Goal: Transaction & Acquisition: Purchase product/service

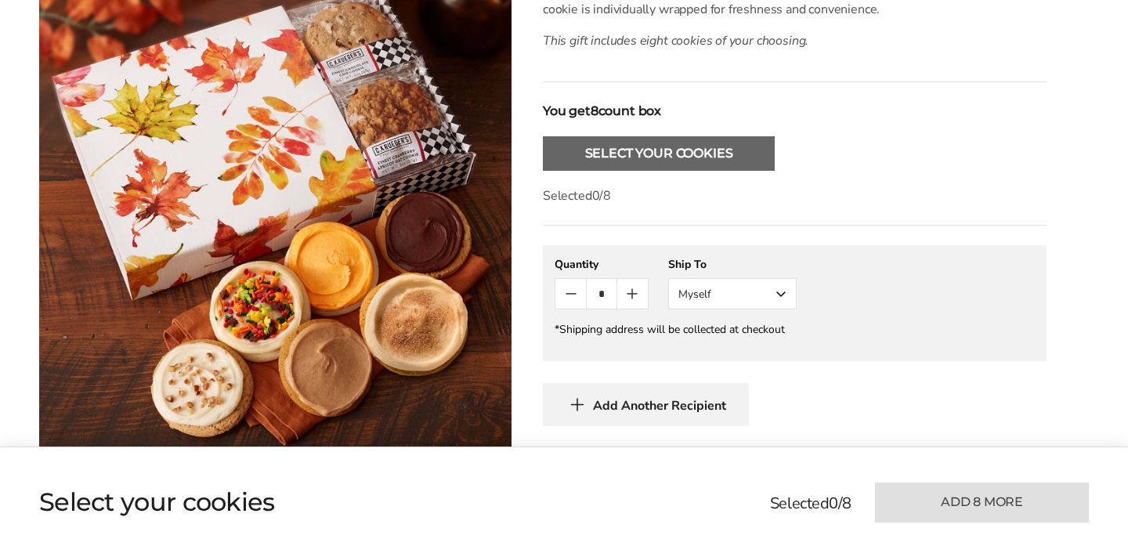
click at [635, 152] on button "Select Your Cookies" at bounding box center [659, 153] width 232 height 34
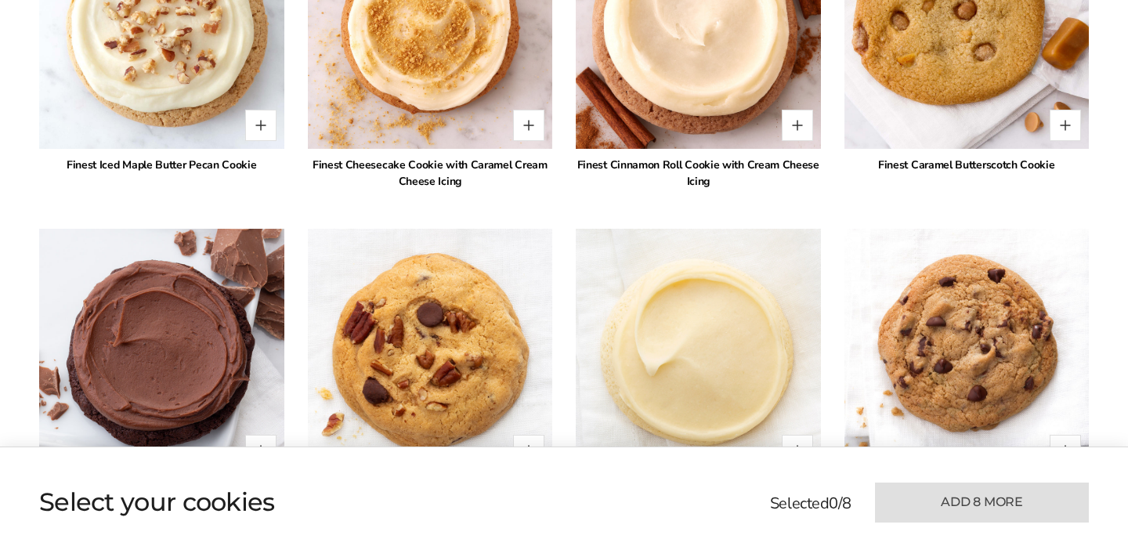
scroll to position [1422, 0]
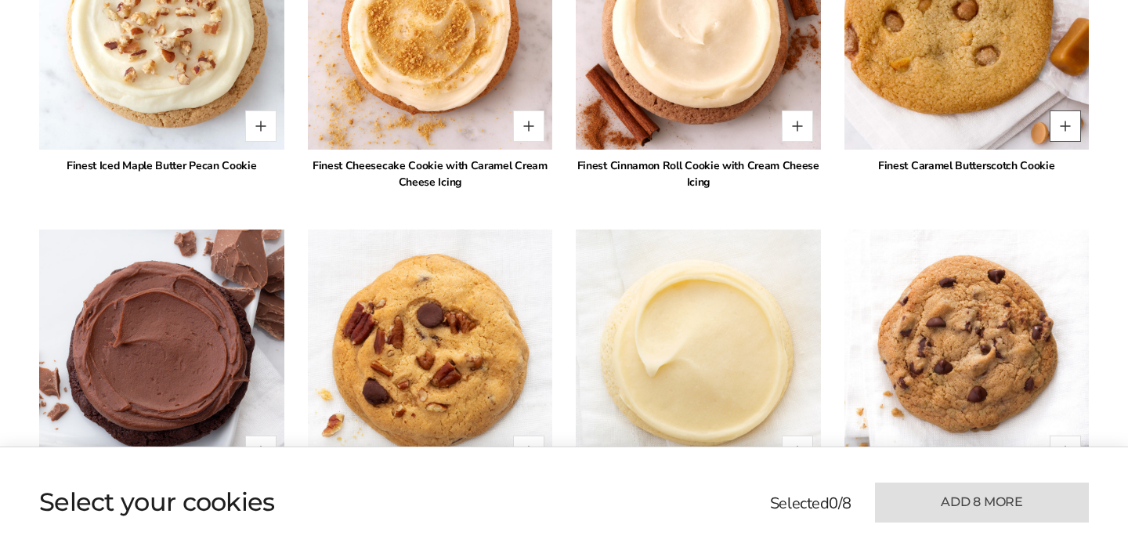
click at [1070, 123] on button "Quantity button plus" at bounding box center [1065, 125] width 31 height 31
type input "*"
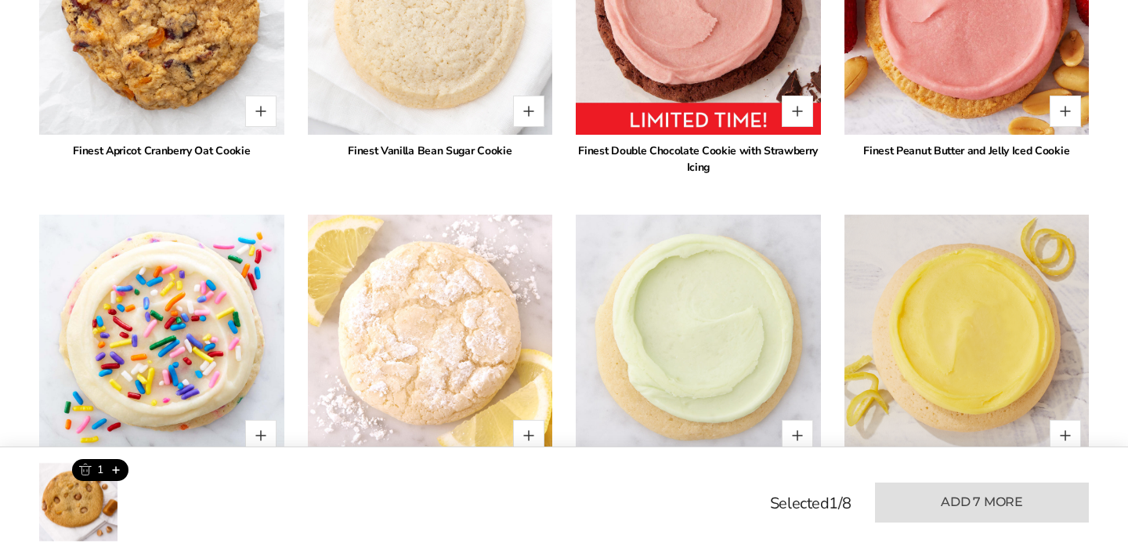
scroll to position [2388, 0]
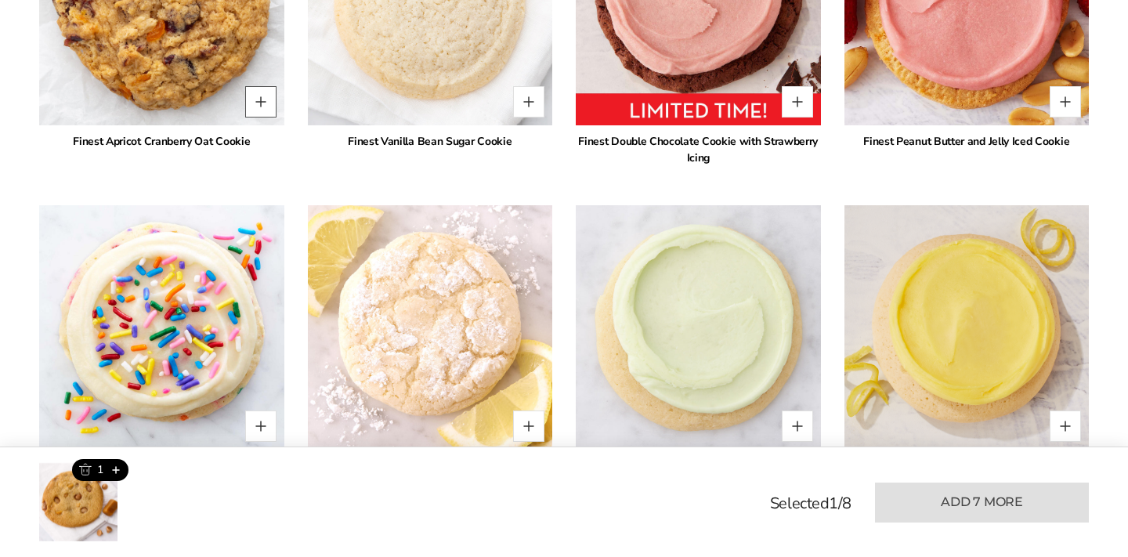
click at [259, 103] on button "Quantity button plus" at bounding box center [260, 101] width 31 height 31
type input "*"
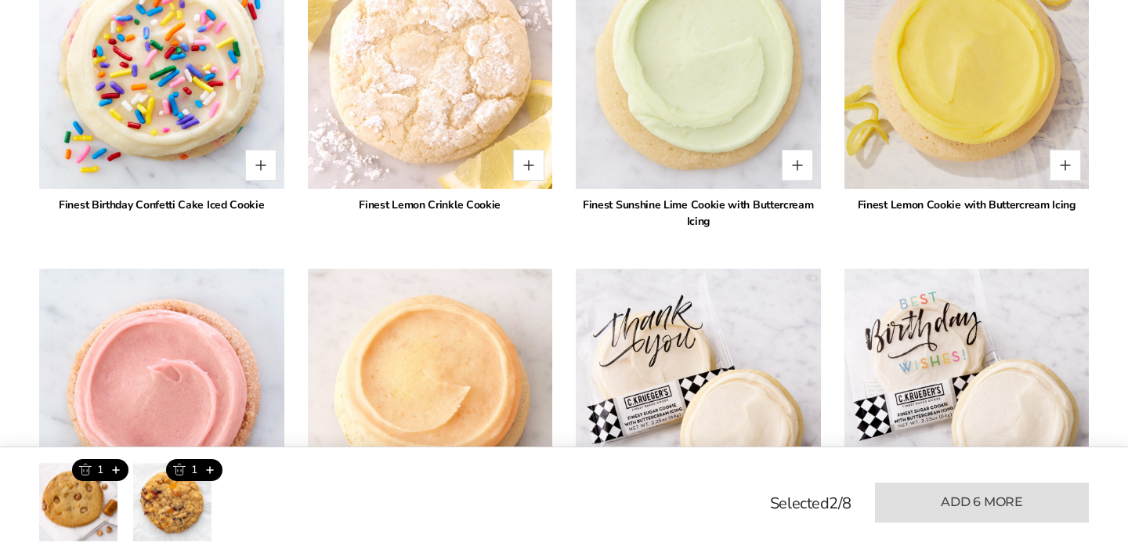
scroll to position [2650, 0]
click at [534, 165] on button "Quantity button plus" at bounding box center [528, 164] width 31 height 31
type input "*"
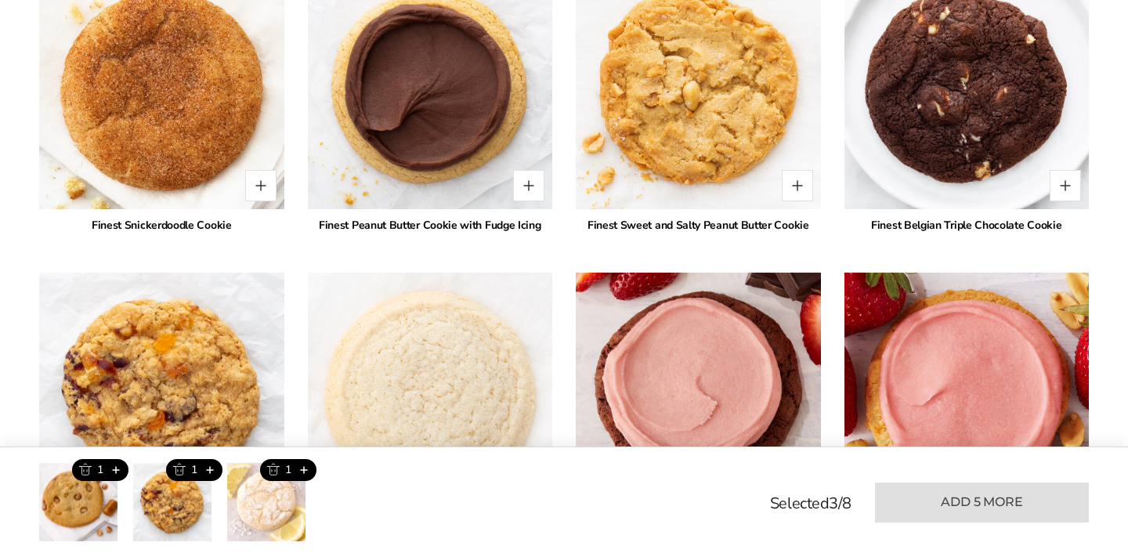
scroll to position [1993, 0]
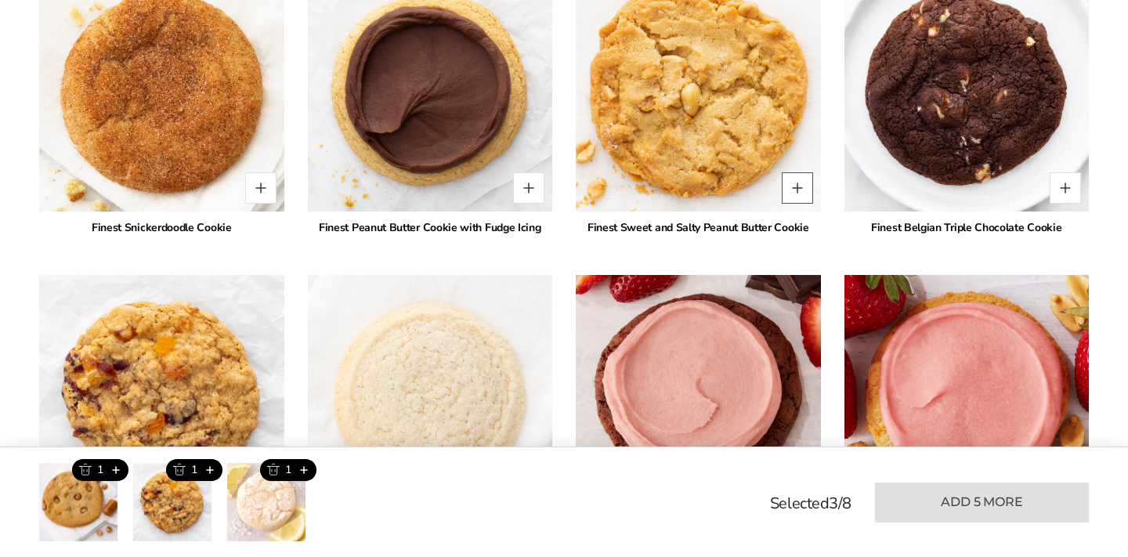
click at [797, 188] on button "Quantity button plus" at bounding box center [797, 187] width 31 height 31
type input "*"
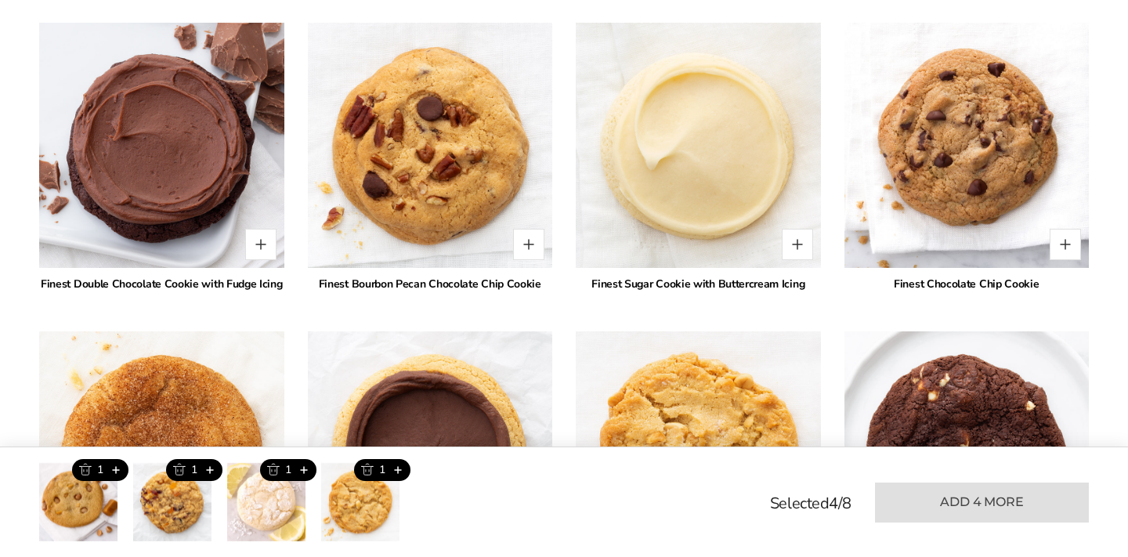
scroll to position [1623, 0]
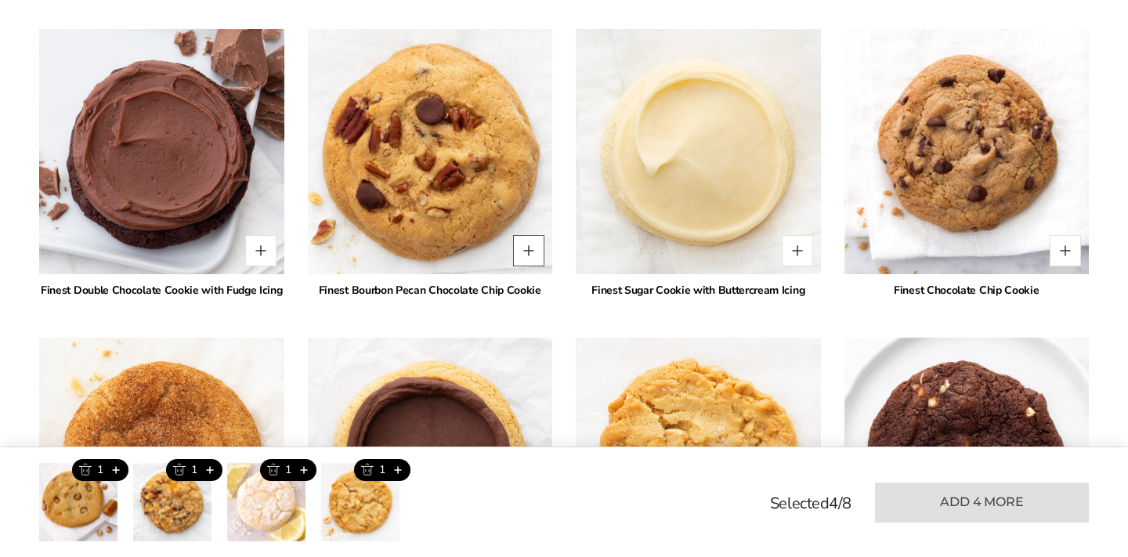
click at [525, 255] on button "Quantity button plus" at bounding box center [528, 250] width 31 height 31
type input "*"
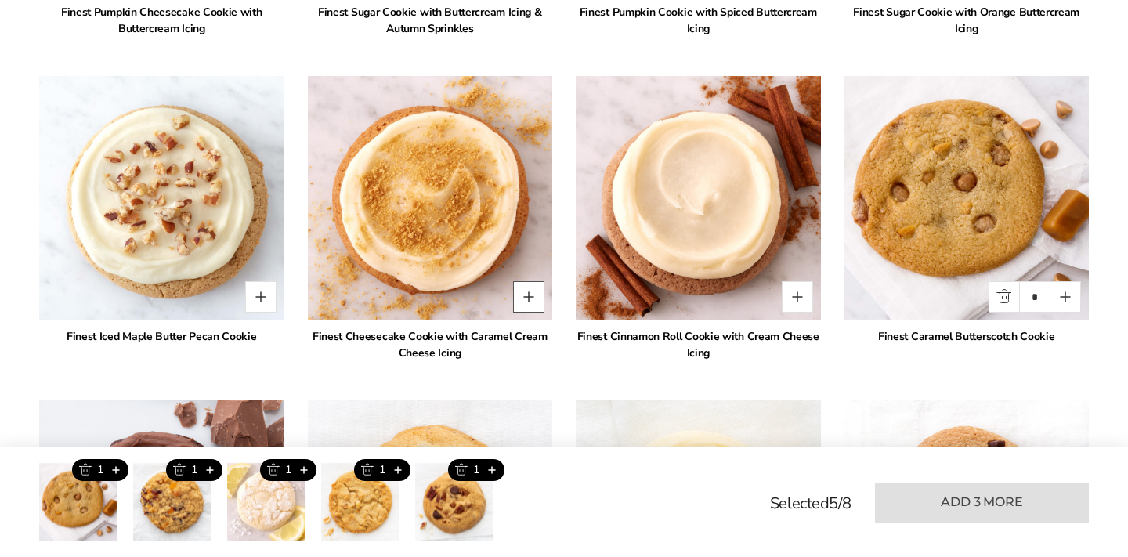
scroll to position [1250, 0]
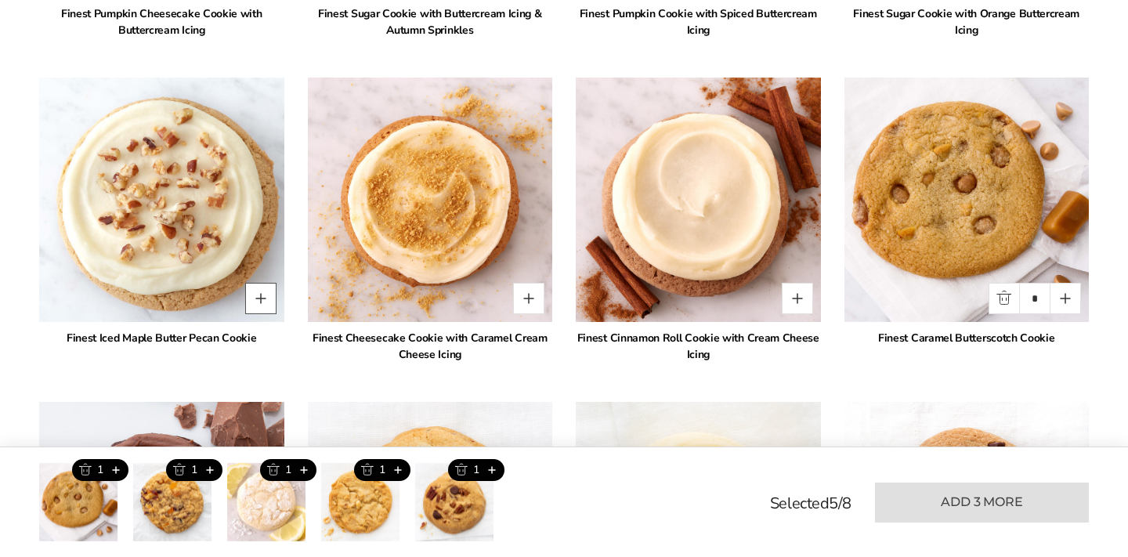
click at [257, 302] on button "Quantity button plus" at bounding box center [260, 298] width 31 height 31
type input "*"
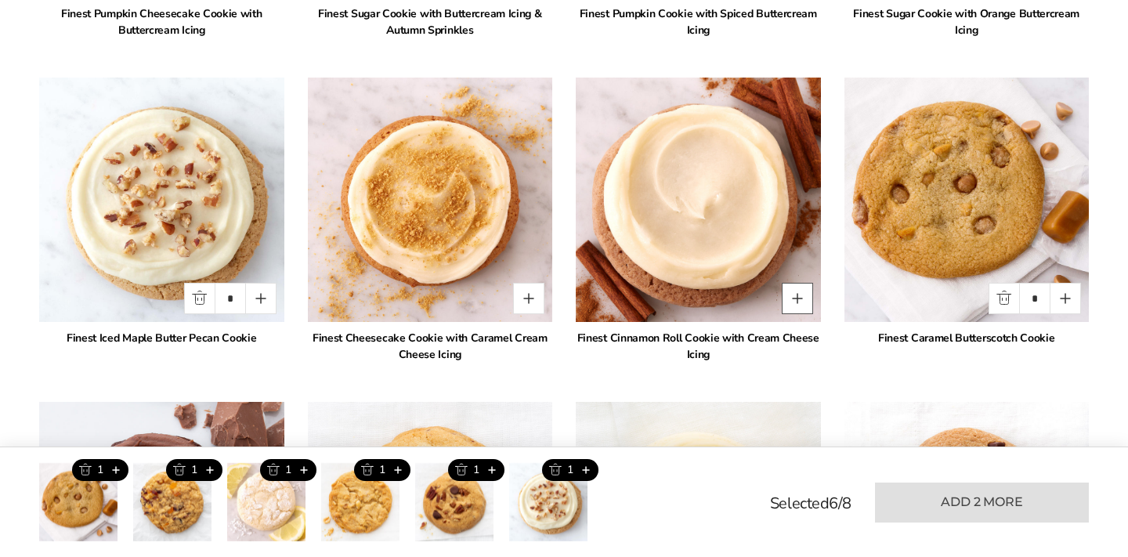
click at [799, 305] on button "Quantity button plus" at bounding box center [797, 298] width 31 height 31
type input "*"
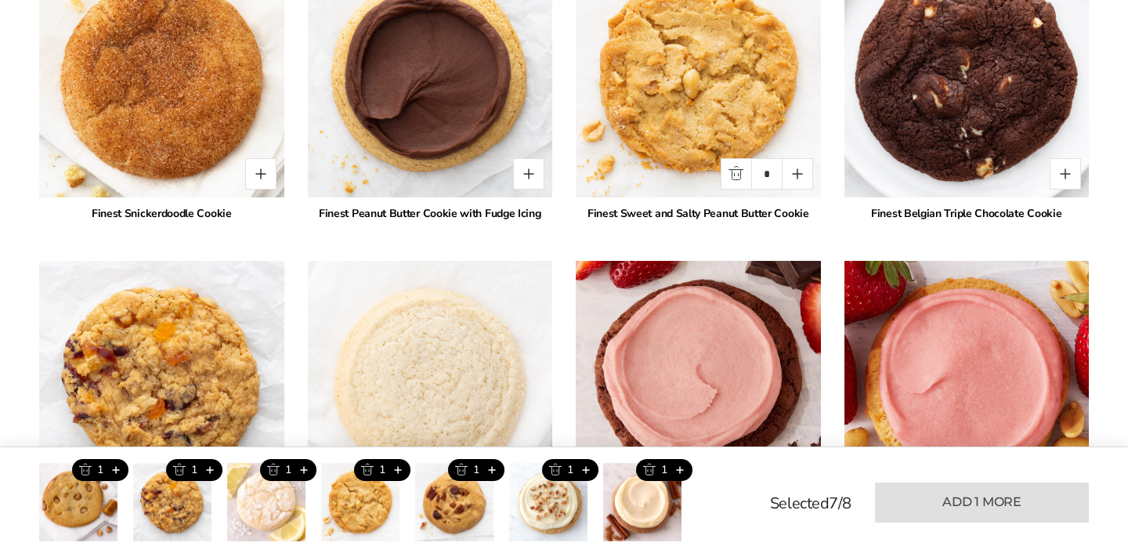
scroll to position [2009, 0]
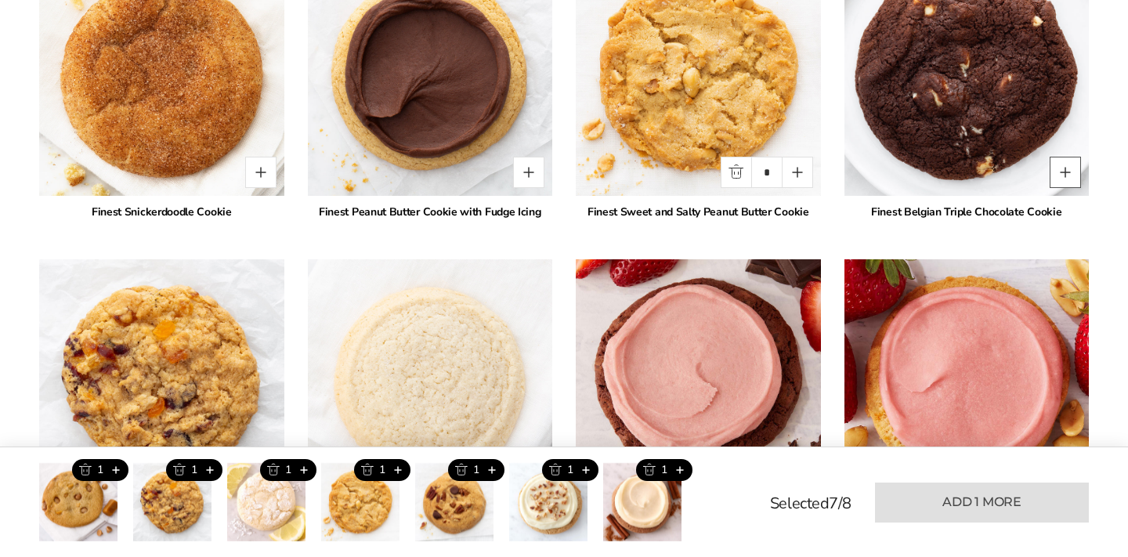
click at [1067, 173] on button "Quantity button plus" at bounding box center [1065, 172] width 31 height 31
type input "*"
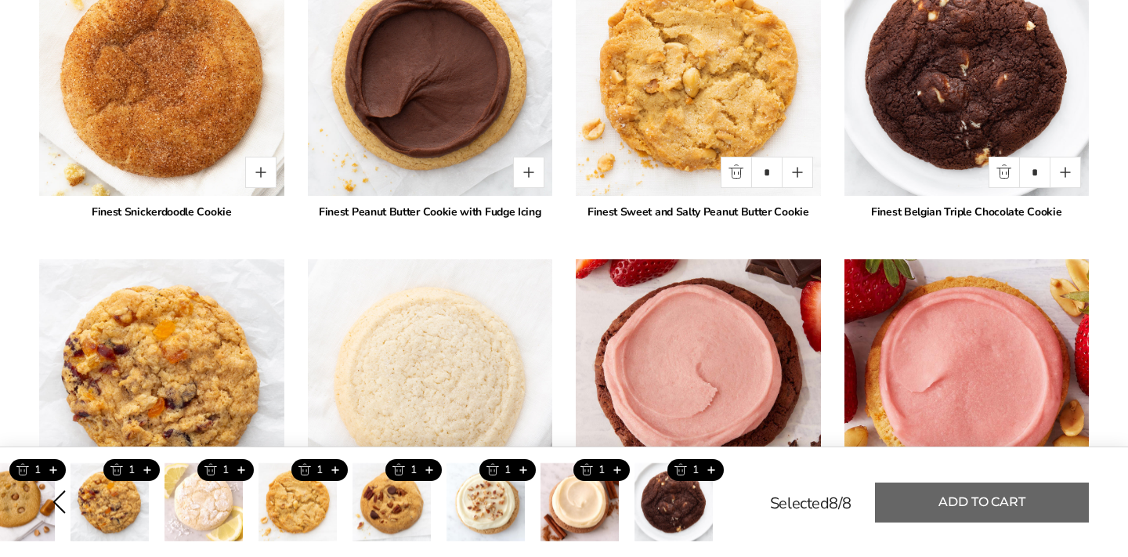
click at [986, 503] on button "Add to cart" at bounding box center [982, 503] width 214 height 40
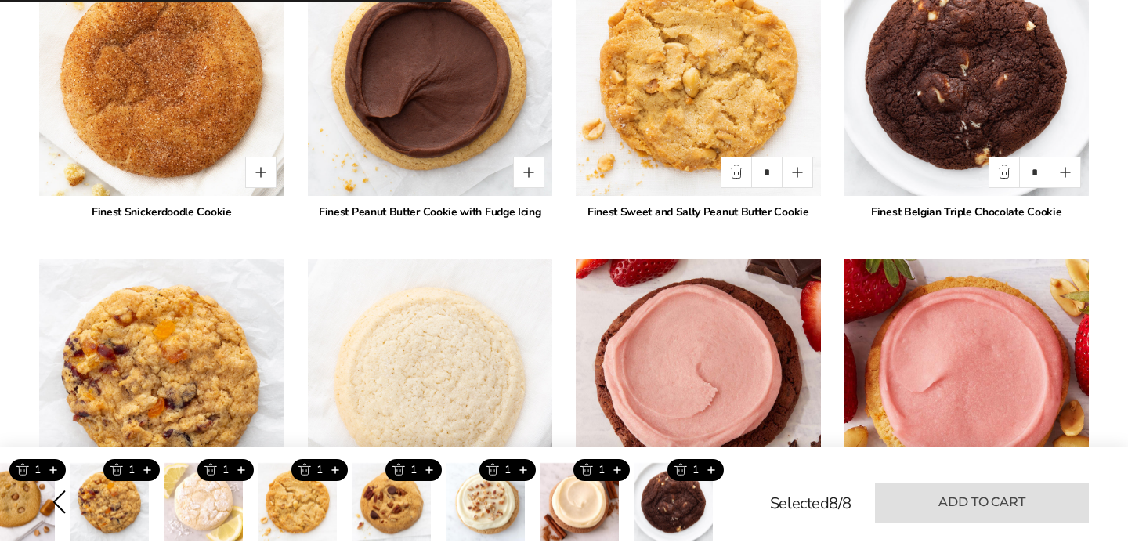
type input "*"
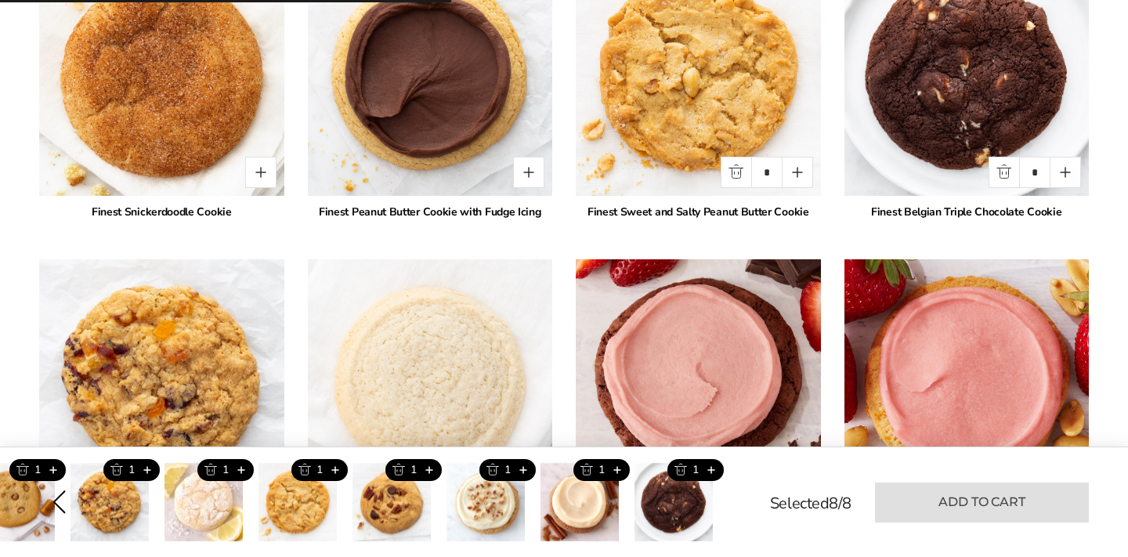
type input "*"
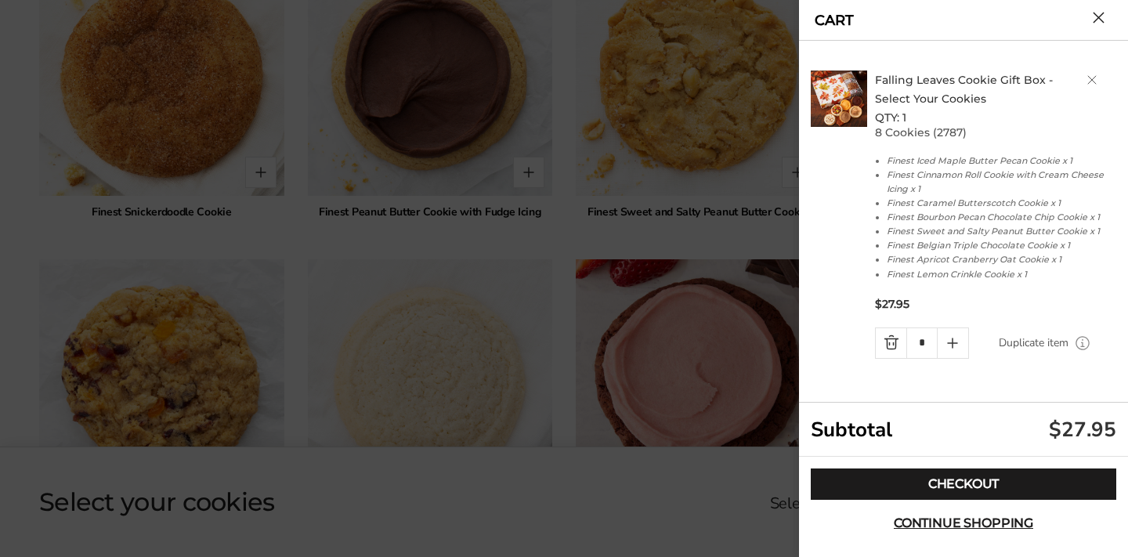
click at [1037, 339] on link "Duplicate item" at bounding box center [1034, 343] width 70 height 17
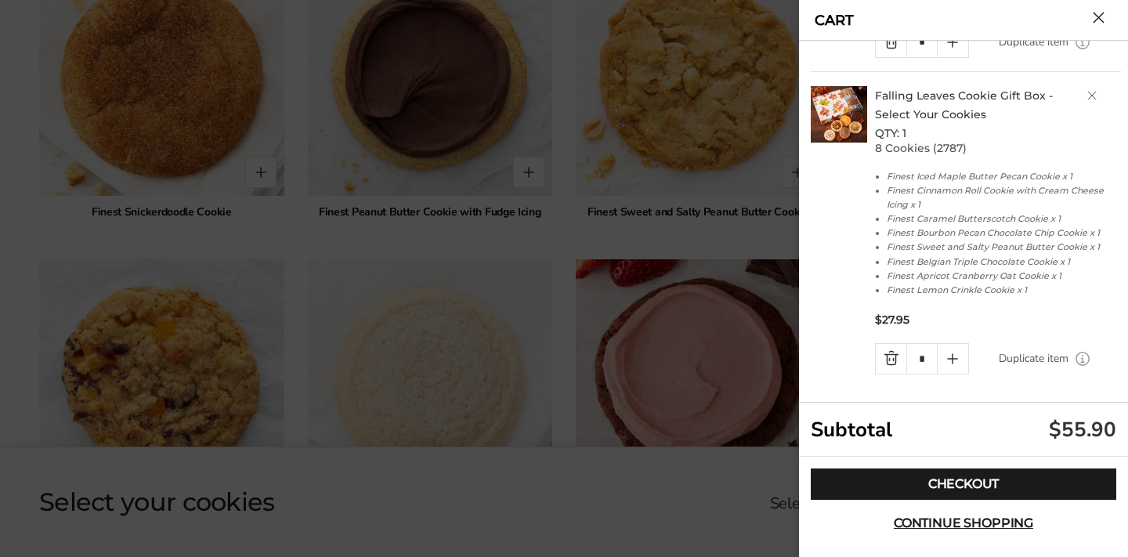
scroll to position [300, 0]
